Goal: Information Seeking & Learning: Find specific fact

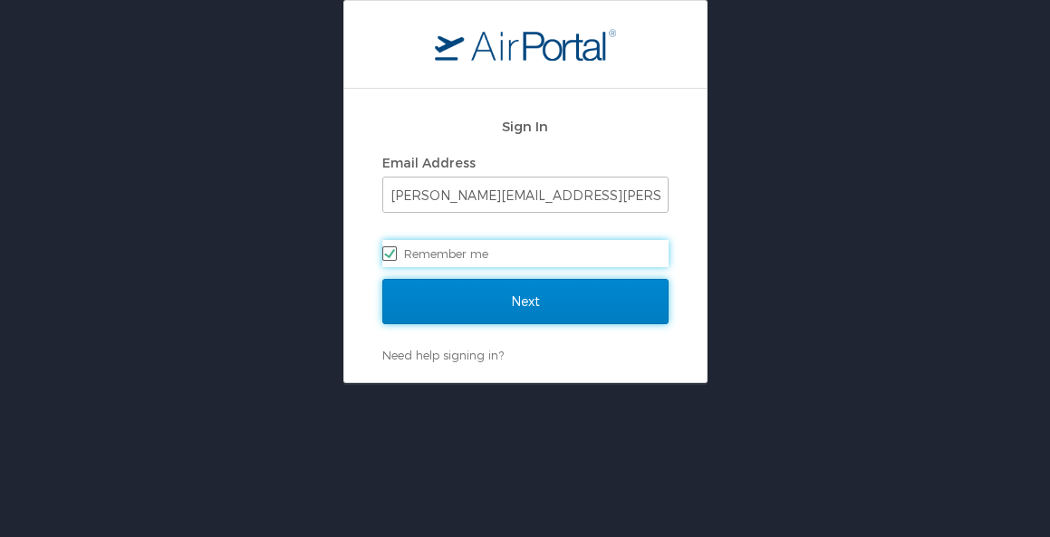
click at [529, 295] on input "Next" at bounding box center [525, 301] width 286 height 45
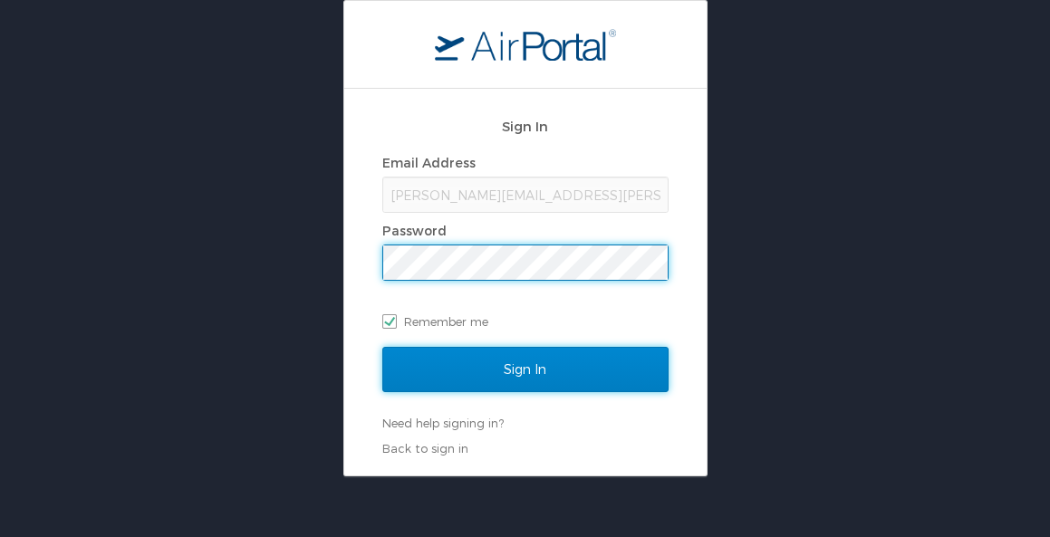
click at [556, 370] on input "Sign In" at bounding box center [525, 369] width 286 height 45
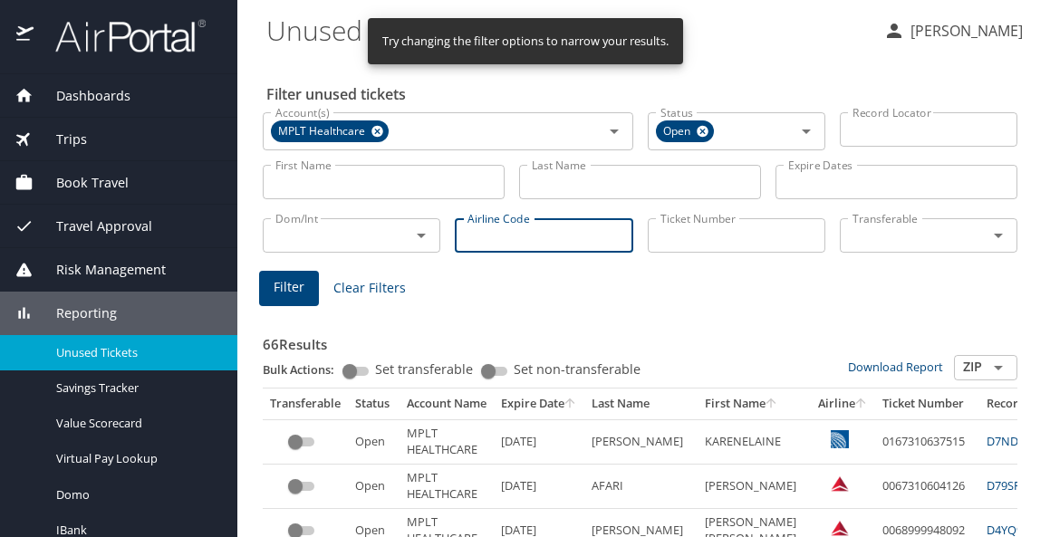
click at [514, 237] on input "Airline Code" at bounding box center [544, 235] width 178 height 34
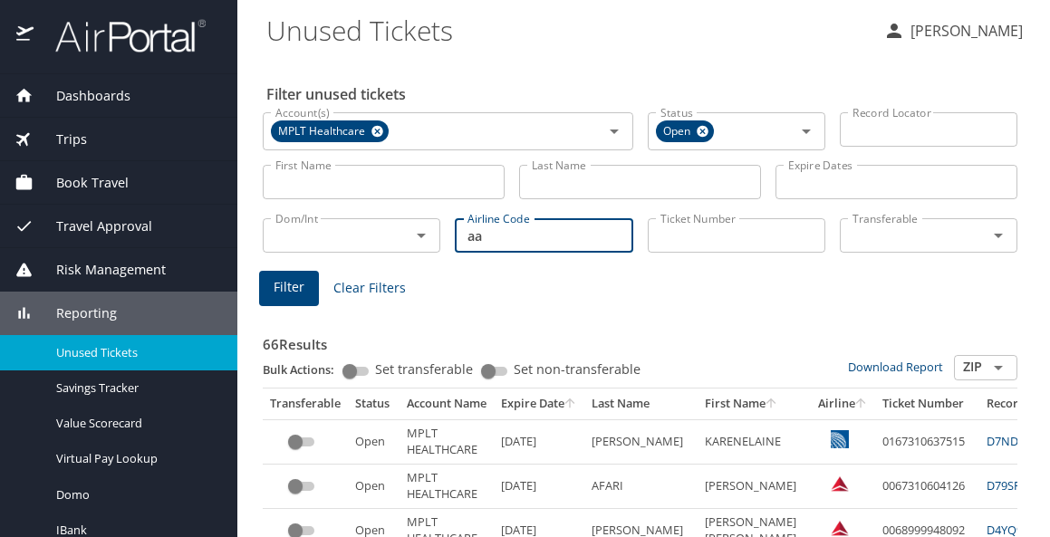
type input "aa"
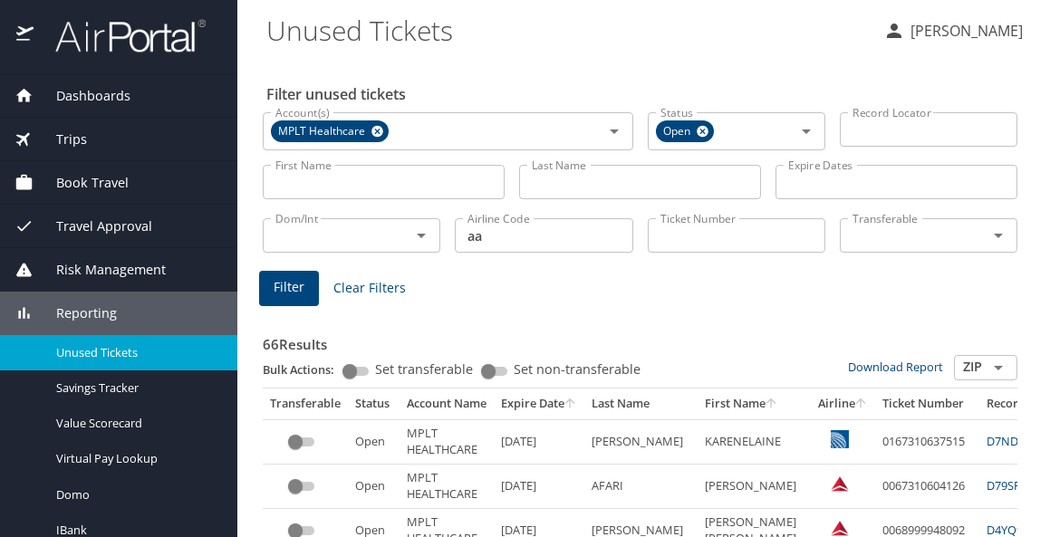
click at [273, 292] on button "Filter" at bounding box center [289, 288] width 60 height 35
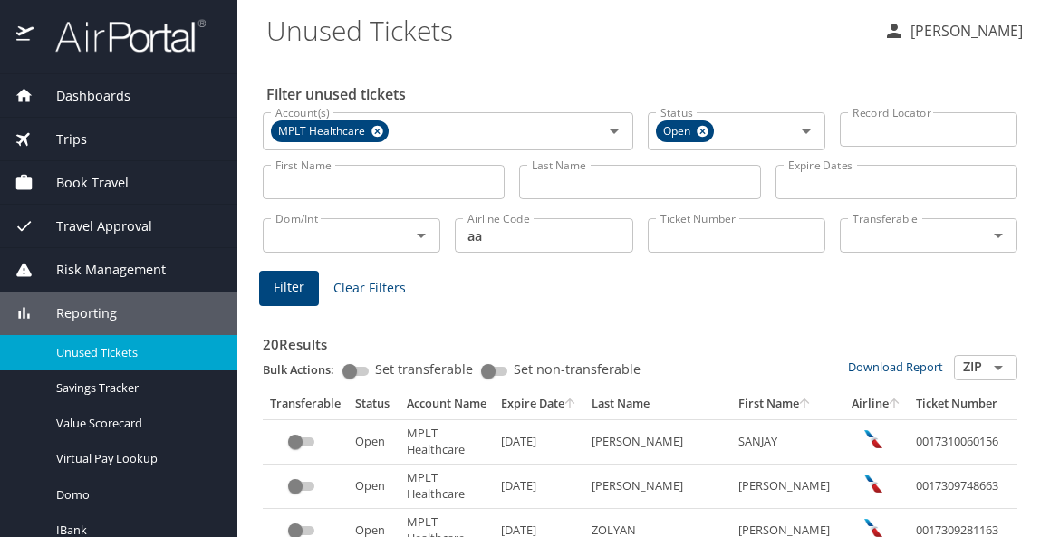
click at [583, 189] on input "Last Name" at bounding box center [640, 182] width 242 height 34
click at [302, 288] on span "Filter" at bounding box center [289, 287] width 31 height 23
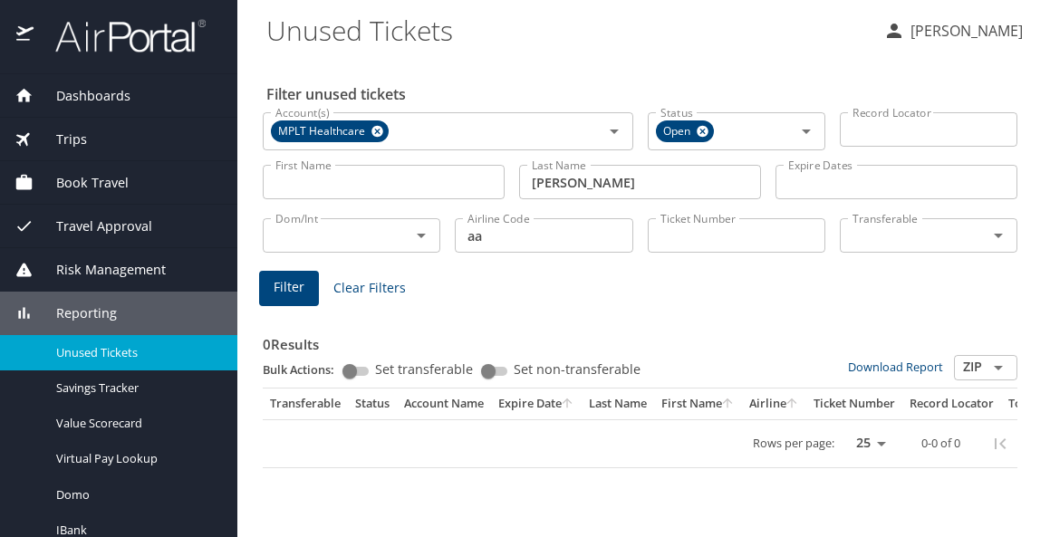
click at [634, 186] on input "mohaptra" at bounding box center [640, 182] width 242 height 34
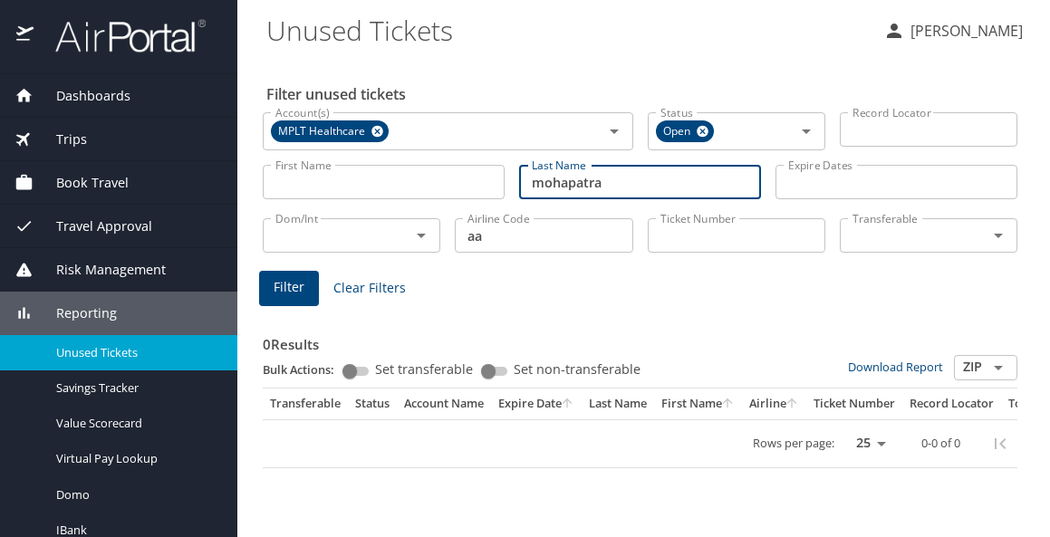
type input "mohapatra"
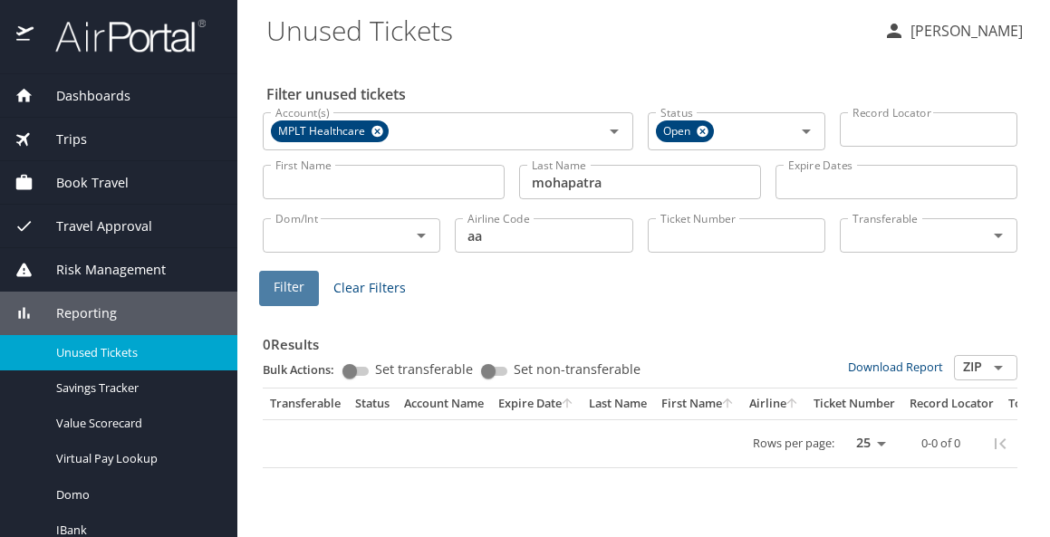
click at [293, 298] on button "Filter" at bounding box center [289, 288] width 60 height 35
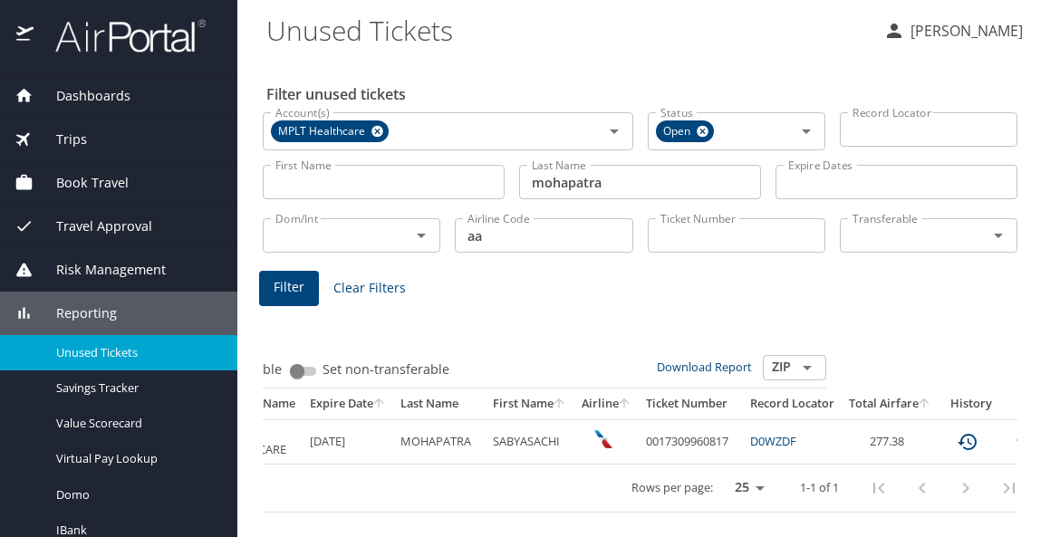
scroll to position [0, 240]
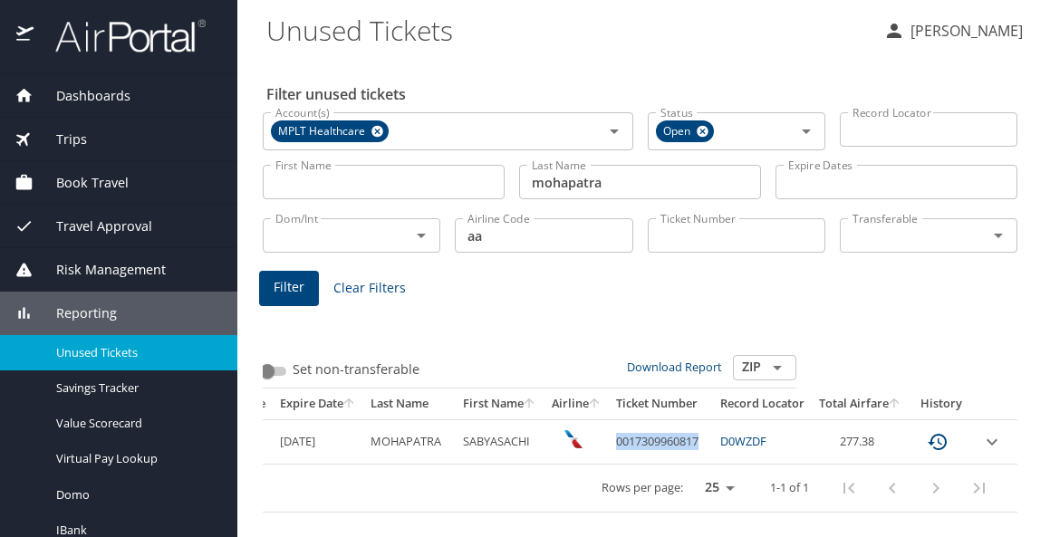
drag, startPoint x: 608, startPoint y: 442, endPoint x: 706, endPoint y: 444, distance: 97.9
click at [706, 444] on td "0017309960817" at bounding box center [661, 442] width 104 height 44
copy td "0017309960817"
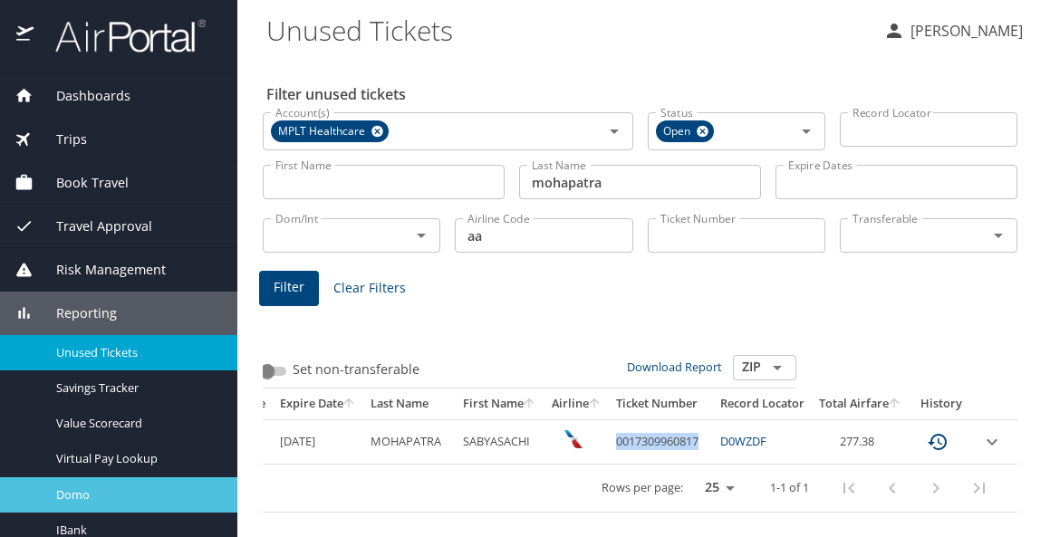
click at [44, 485] on div "Domo" at bounding box center [119, 495] width 208 height 21
